Goal: Transaction & Acquisition: Purchase product/service

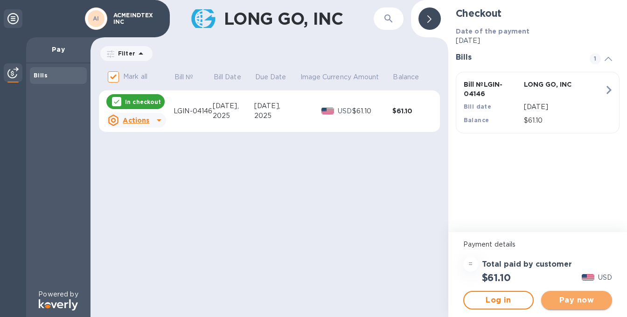
click at [576, 299] on span "Pay now" at bounding box center [577, 300] width 56 height 11
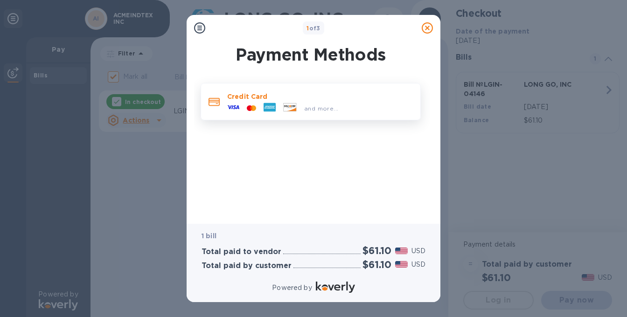
click at [219, 102] on icon at bounding box center [214, 102] width 11 height 8
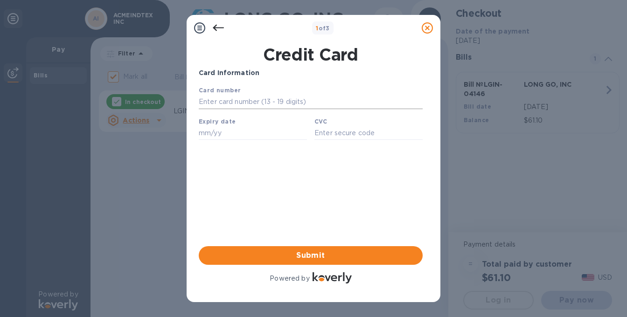
click at [219, 101] on input "text" at bounding box center [311, 102] width 224 height 14
type input "4520 8500 3181 9825"
type input "03/26"
type input "871"
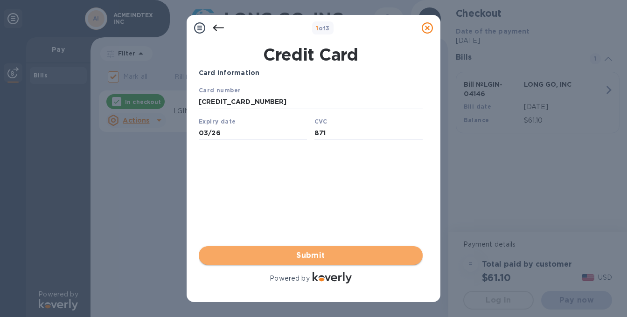
click at [313, 254] on span "Submit" at bounding box center [310, 255] width 209 height 11
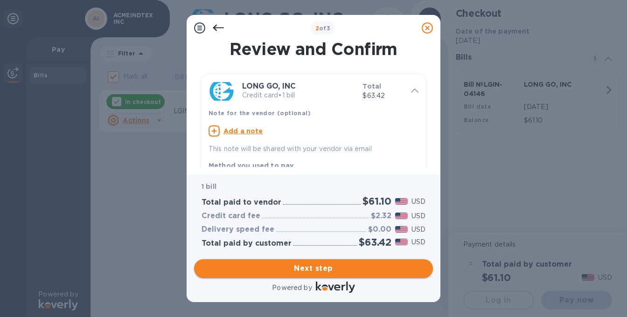
click at [318, 268] on span "Next step" at bounding box center [314, 268] width 224 height 11
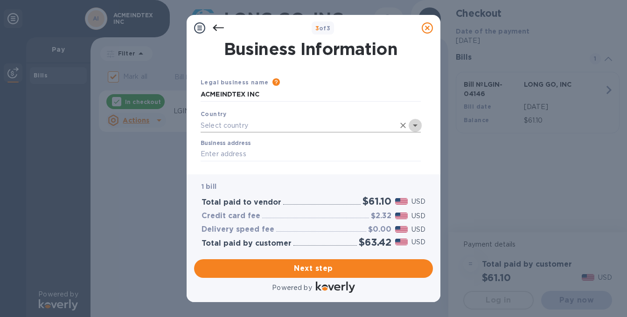
click at [415, 125] on icon "Open" at bounding box center [415, 126] width 5 height 2
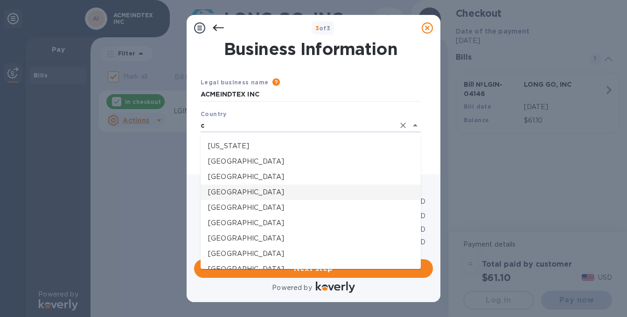
click at [225, 195] on p "Canada" at bounding box center [310, 193] width 205 height 10
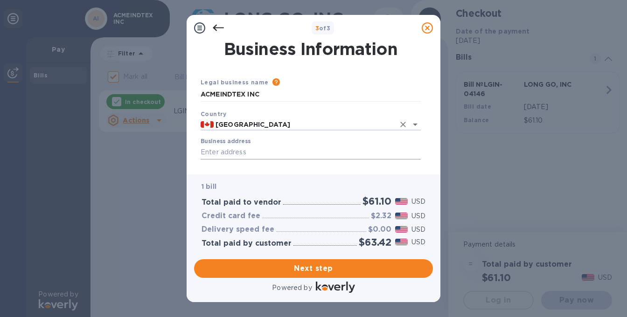
type input "Canada"
click at [212, 153] on input "Business address" at bounding box center [311, 153] width 220 height 14
type input "747 Appleby Line"
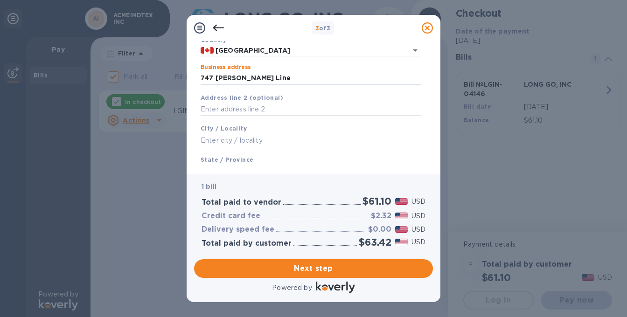
scroll to position [88, 0]
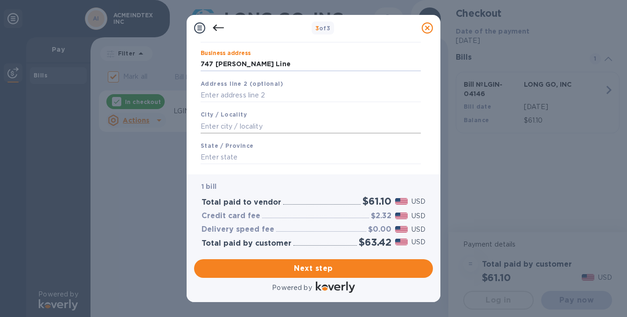
click at [214, 129] on input "text" at bounding box center [311, 127] width 220 height 14
type input "Burlington"
click at [230, 160] on input "text" at bounding box center [311, 158] width 220 height 14
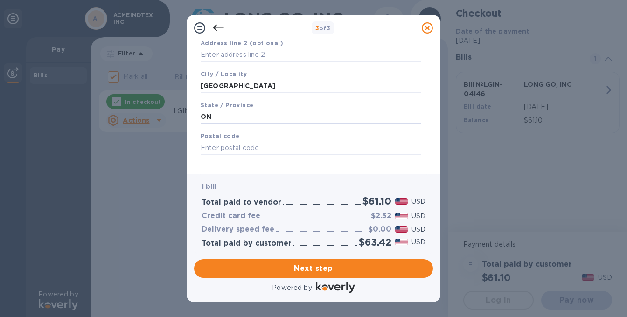
scroll to position [140, 0]
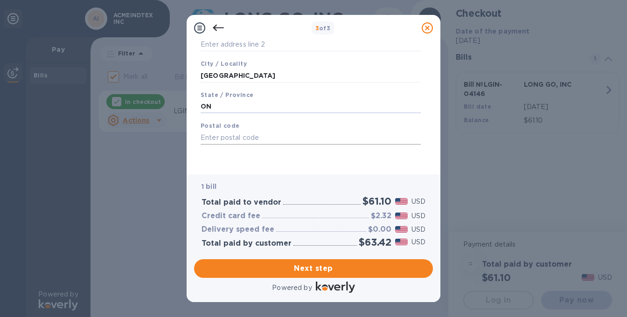
type input "ON"
click at [232, 137] on input "text" at bounding box center [311, 138] width 220 height 14
type input "L7L 2Y6"
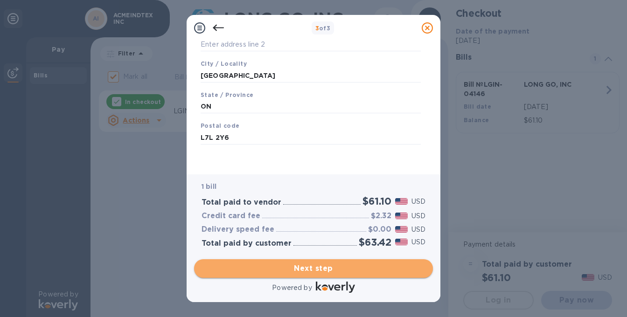
click at [313, 268] on span "Next step" at bounding box center [314, 268] width 224 height 11
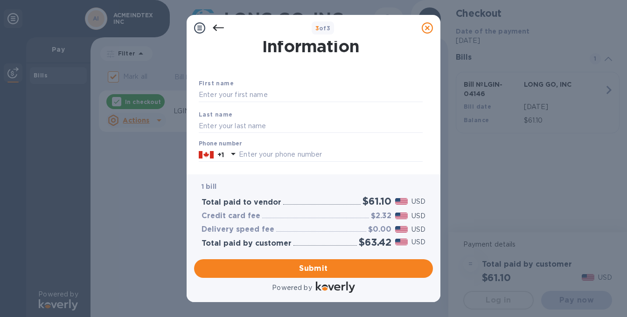
scroll to position [27, 0]
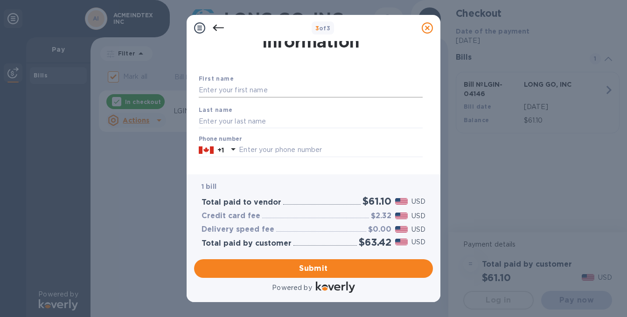
click at [229, 92] on input "text" at bounding box center [311, 91] width 224 height 14
type input "WEIFENG"
click at [307, 79] on div "First name WEIFENG" at bounding box center [311, 85] width 232 height 31
click at [228, 121] on input "text" at bounding box center [311, 121] width 224 height 14
type input "HUANG"
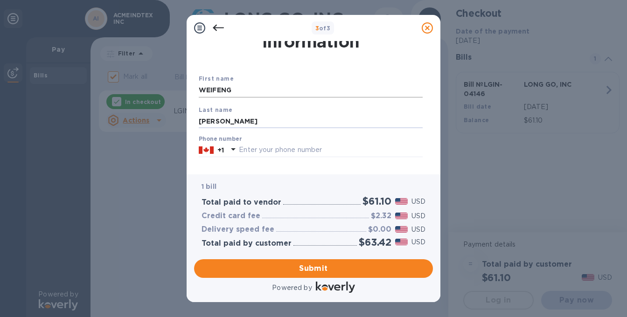
click at [300, 84] on input "WEIFENG" at bounding box center [311, 91] width 224 height 14
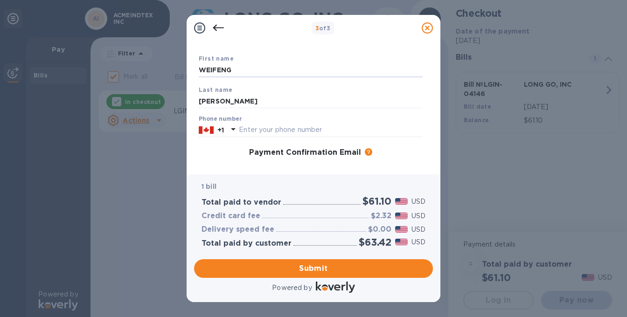
scroll to position [50, 0]
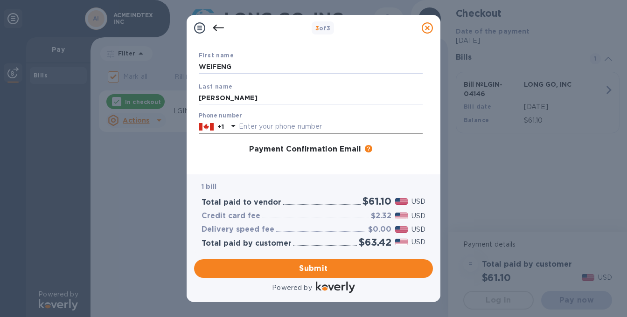
click at [339, 130] on input "text" at bounding box center [331, 127] width 184 height 14
type input "4168237286"
click at [425, 154] on div "Payment Contact Information First name WEIFENG Last name HUANG Phone number +1 …" at bounding box center [313, 104] width 239 height 126
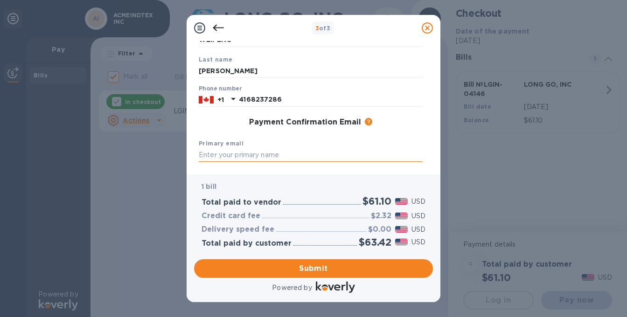
click at [235, 156] on input "text" at bounding box center [311, 155] width 224 height 14
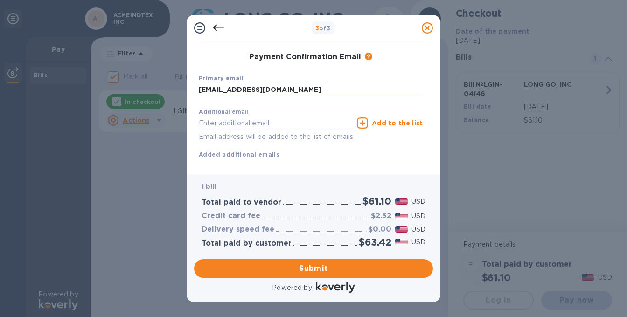
scroll to position [162, 0]
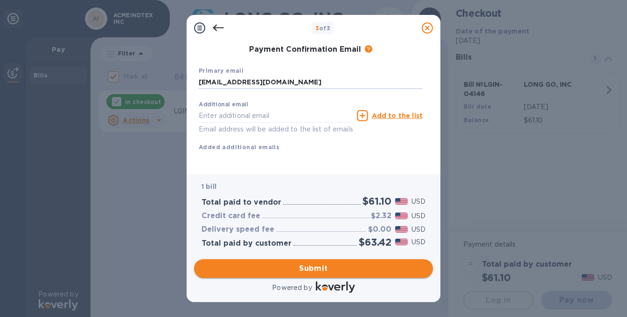
type input "bill@acmetex.com"
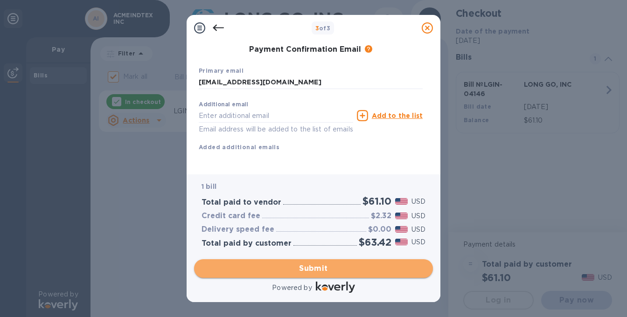
click at [311, 267] on span "Submit" at bounding box center [314, 268] width 224 height 11
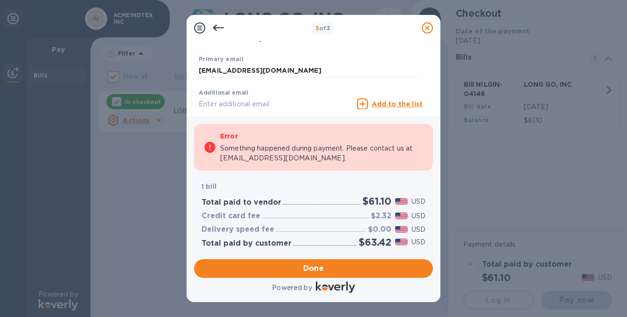
checkbox input "false"
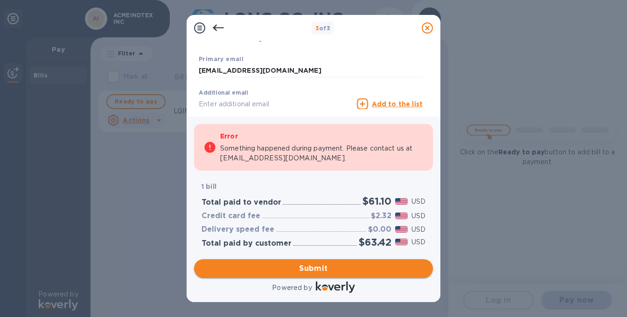
click at [316, 268] on span "Submit" at bounding box center [314, 268] width 224 height 11
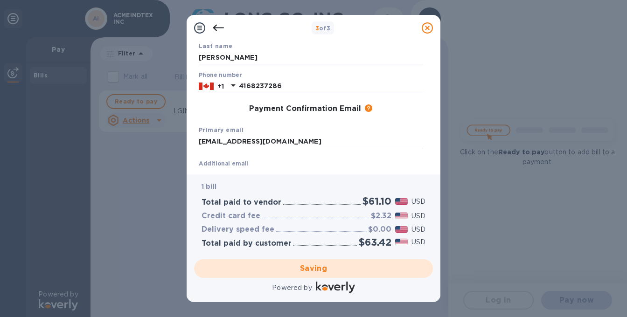
scroll to position [92, 0]
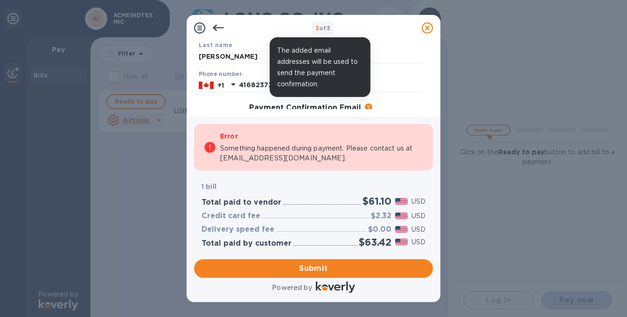
click at [366, 106] on icon at bounding box center [368, 107] width 7 height 7
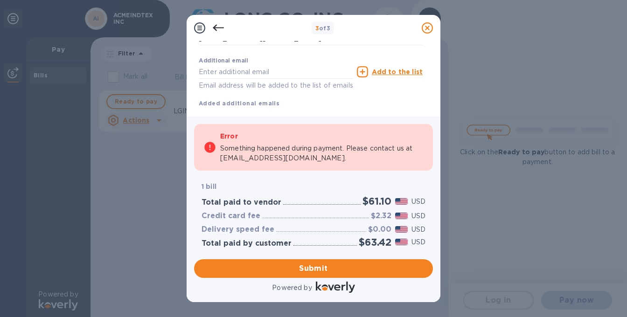
scroll to position [195, 0]
click at [232, 88] on p "Email address will be added to the list of emails" at bounding box center [276, 84] width 155 height 11
click at [223, 85] on p "Email address will be added to the list of emails" at bounding box center [276, 84] width 155 height 11
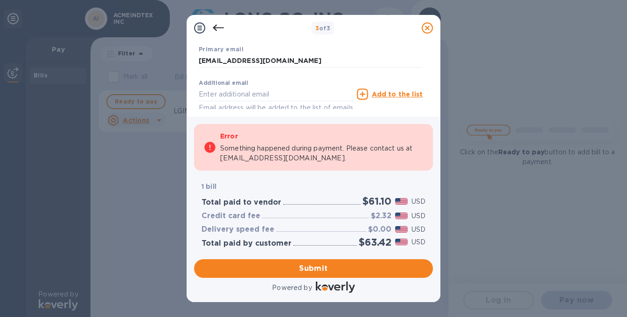
scroll to position [181, 0]
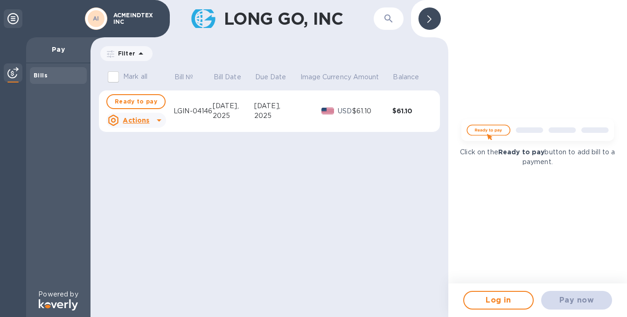
click at [493, 131] on img at bounding box center [538, 133] width 164 height 33
click at [483, 129] on img at bounding box center [538, 133] width 164 height 33
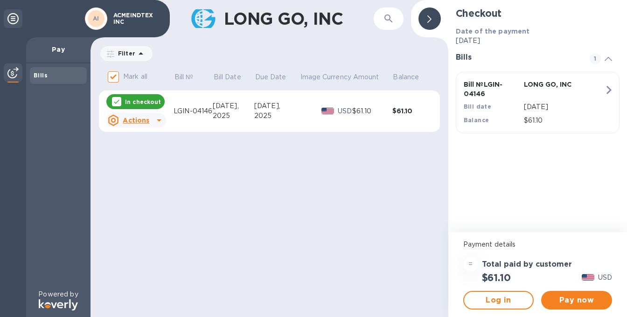
click at [157, 120] on icon at bounding box center [159, 121] width 5 height 2
click at [295, 193] on div at bounding box center [313, 158] width 627 height 317
click at [577, 302] on span "Pay now" at bounding box center [577, 300] width 56 height 11
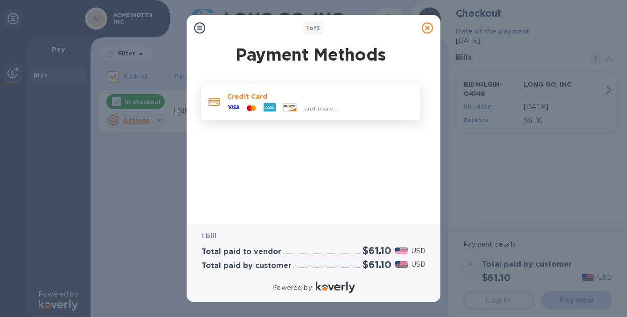
click at [321, 107] on span "and more..." at bounding box center [321, 108] width 34 height 7
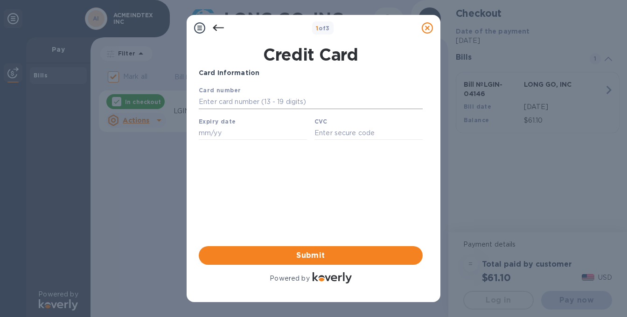
click at [209, 102] on input "text" at bounding box center [311, 102] width 224 height 14
type input "4520 8500 3181 9825"
type input "03/26"
type input "871"
drag, startPoint x: 218, startPoint y: 133, endPoint x: 173, endPoint y: 130, distance: 45.4
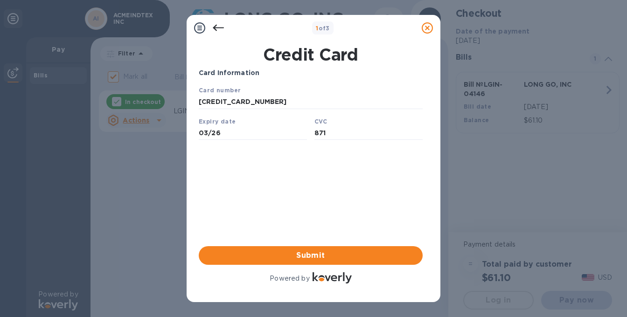
click at [199, 130] on html "Card number 4520 8500 3181 9825 Expiry date 03/26 CVC 871 Save" at bounding box center [311, 116] width 224 height 62
type input "05/27"
click at [383, 199] on div "Card Information Your browser does not support iframes Submit Powered by" at bounding box center [311, 177] width 224 height 218
click at [308, 255] on span "Submit" at bounding box center [310, 255] width 209 height 11
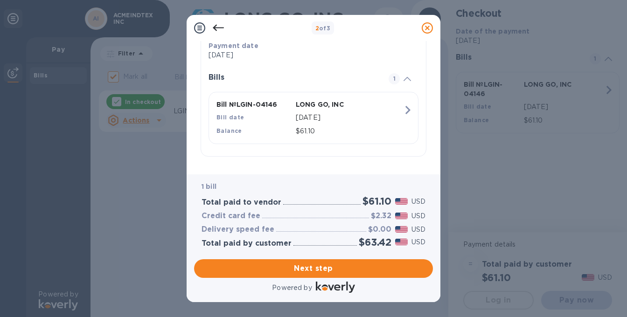
scroll to position [183, 0]
click at [311, 268] on span "Next step" at bounding box center [314, 268] width 224 height 11
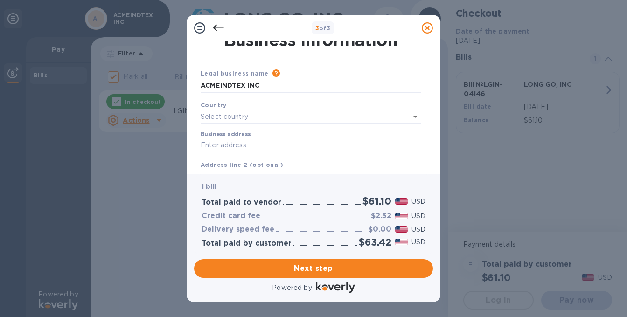
scroll to position [8, 0]
click at [416, 118] on icon "Open" at bounding box center [415, 117] width 5 height 2
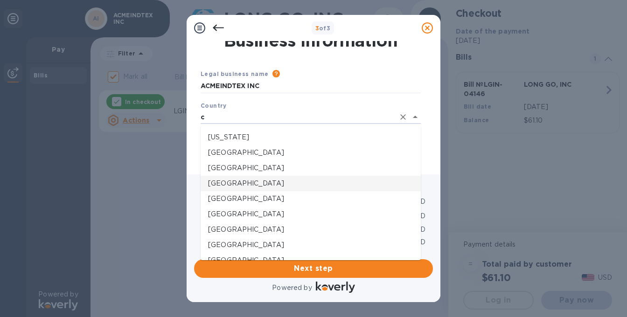
click at [270, 184] on p "Canada" at bounding box center [310, 184] width 205 height 10
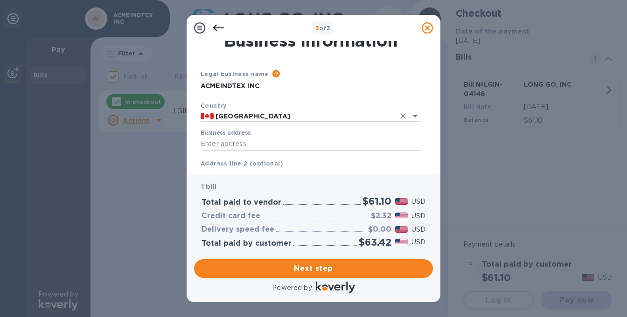
type input "Canada"
click at [211, 144] on input "Business address" at bounding box center [311, 144] width 220 height 14
type input "747 Appleby Line"
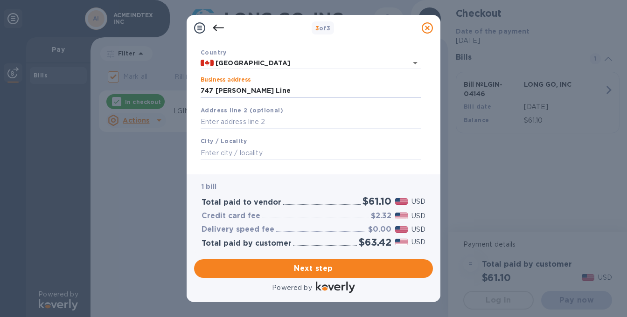
scroll to position [69, 0]
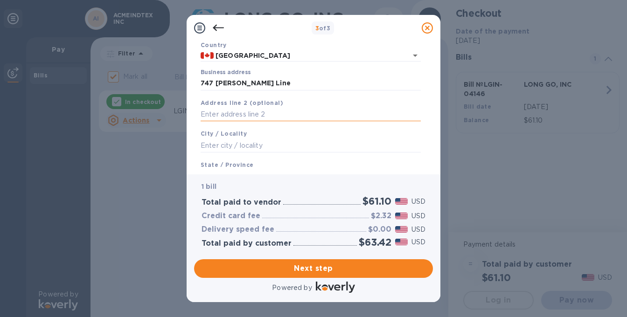
click at [238, 118] on input "text" at bounding box center [311, 115] width 220 height 14
click at [236, 147] on input "text" at bounding box center [311, 146] width 220 height 14
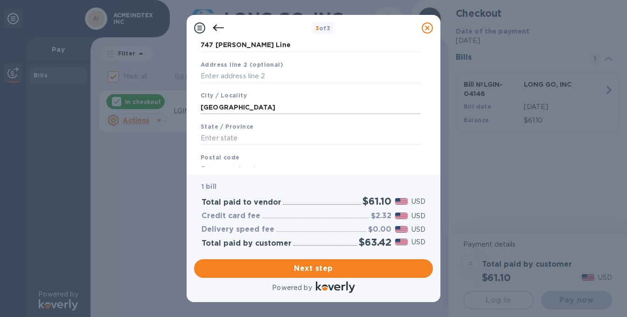
scroll to position [118, 0]
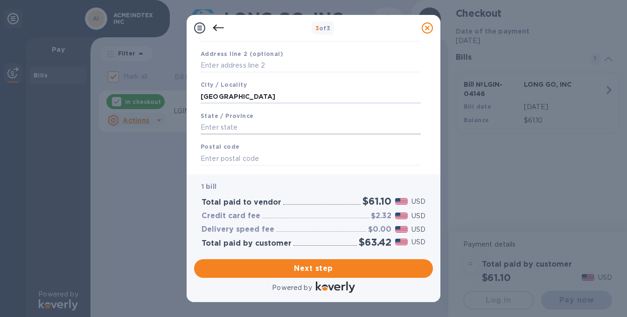
type input "Burlington"
click at [228, 129] on input "text" at bounding box center [311, 128] width 220 height 14
type input "ON"
click at [224, 161] on input "text" at bounding box center [311, 159] width 220 height 14
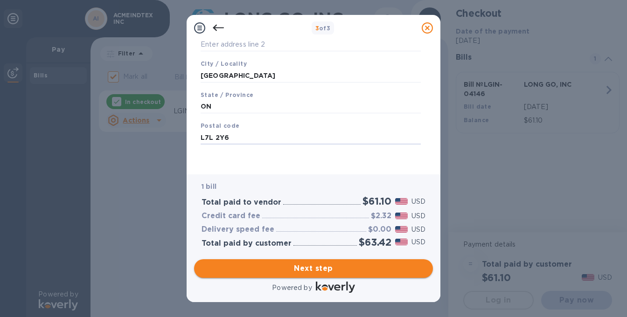
type input "L7L 2Y6"
click at [315, 268] on span "Next step" at bounding box center [314, 268] width 224 height 11
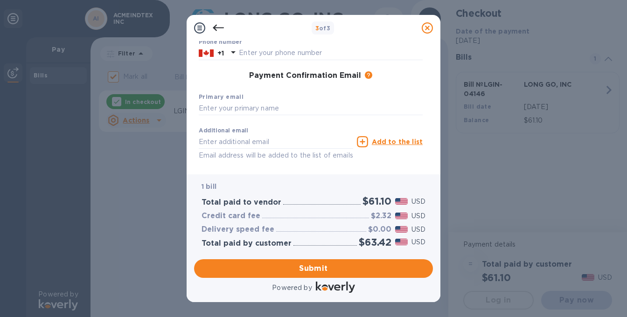
scroll to position [121, 0]
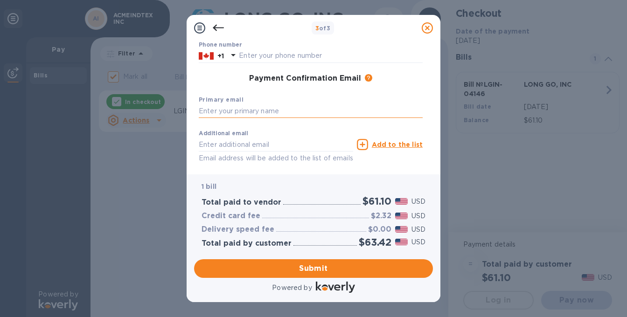
click at [249, 108] on input "text" at bounding box center [311, 112] width 224 height 14
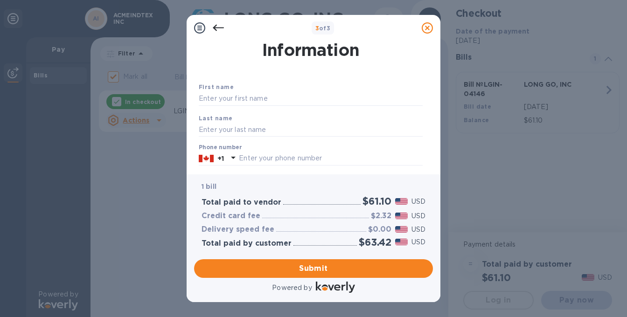
scroll to position [13, 0]
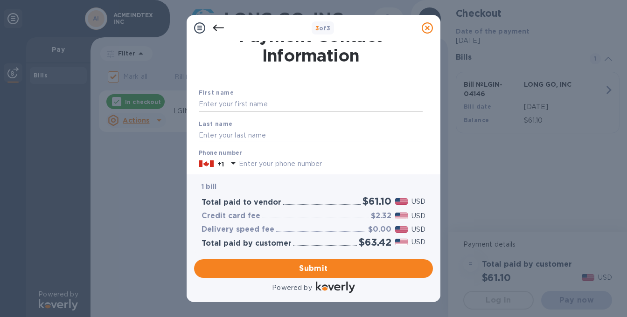
type input "bill@acmetex.com"
click at [214, 106] on input "text" at bounding box center [311, 105] width 224 height 14
type input "WEIFENG"
click at [207, 137] on input "text" at bounding box center [311, 135] width 224 height 14
type input "HUANG"
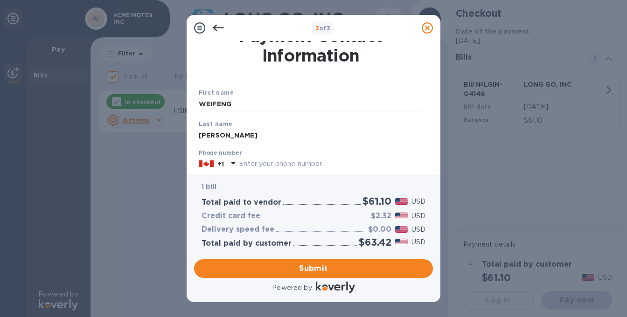
click at [289, 84] on div "First name WEIFENG Last name HUANG Phone number +1 Payment Confirmation Email T…" at bounding box center [311, 181] width 228 height 220
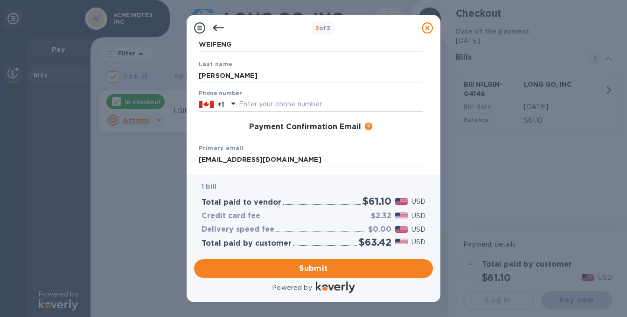
scroll to position [77, 0]
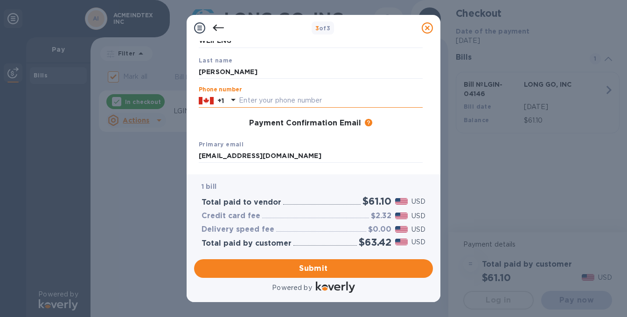
click at [249, 101] on input "text" at bounding box center [331, 101] width 184 height 14
type input "4168237286"
click at [352, 54] on div "Last name HUANG" at bounding box center [311, 67] width 232 height 31
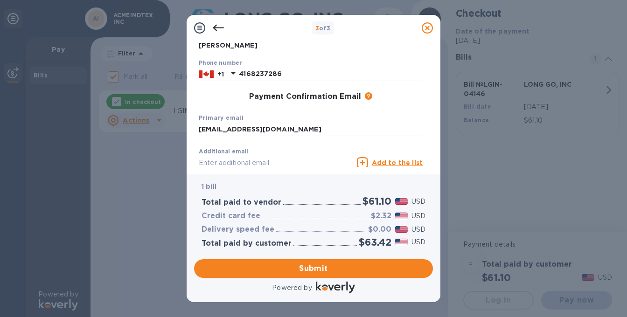
scroll to position [162, 0]
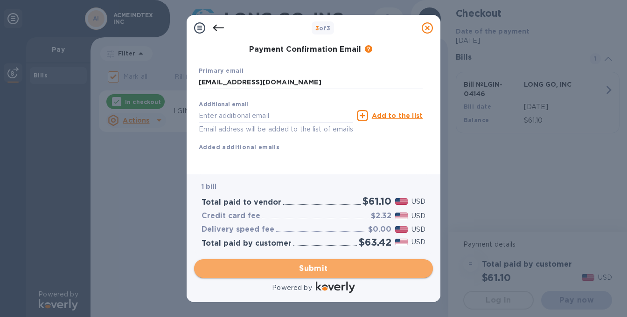
click at [315, 269] on span "Submit" at bounding box center [314, 268] width 224 height 11
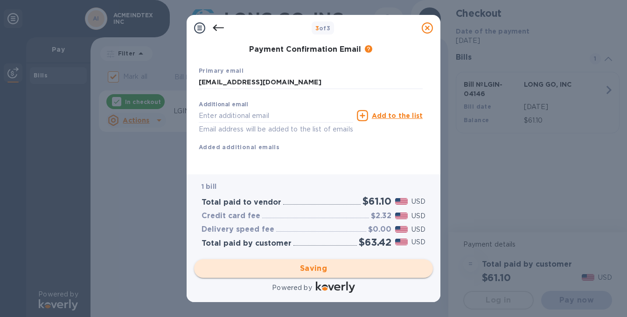
checkbox input "false"
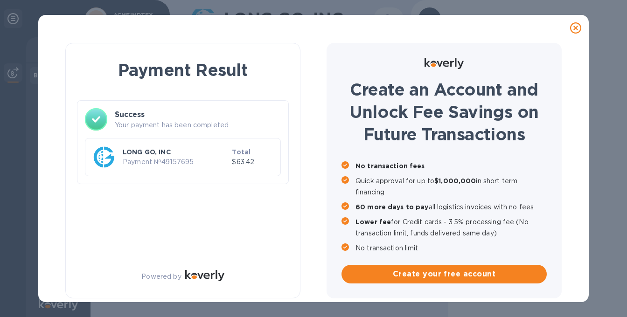
scroll to position [0, 0]
